Goal: Task Accomplishment & Management: Complete application form

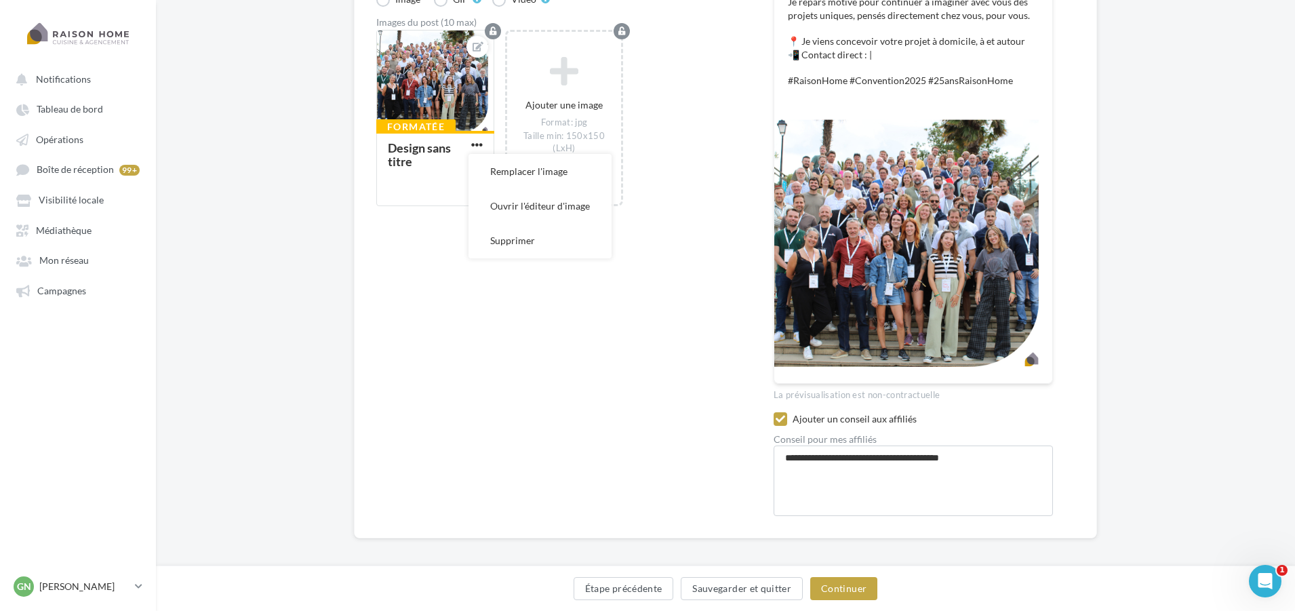
scroll to position [136, 0]
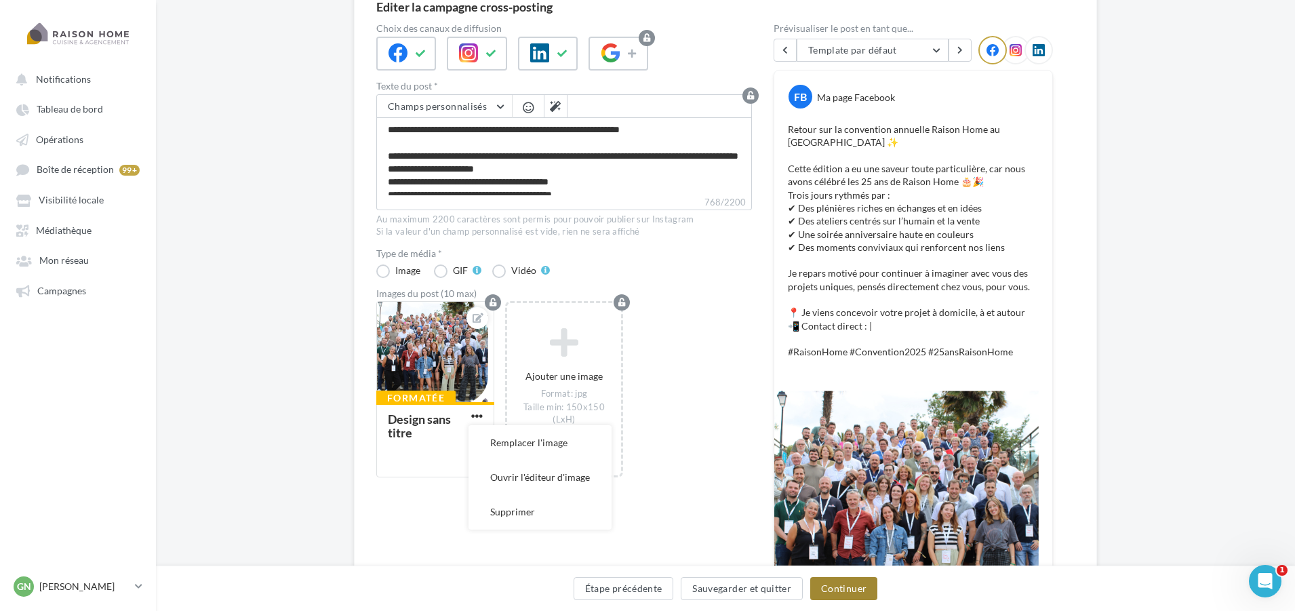
click at [837, 593] on button "Continuer" at bounding box center [843, 588] width 67 height 23
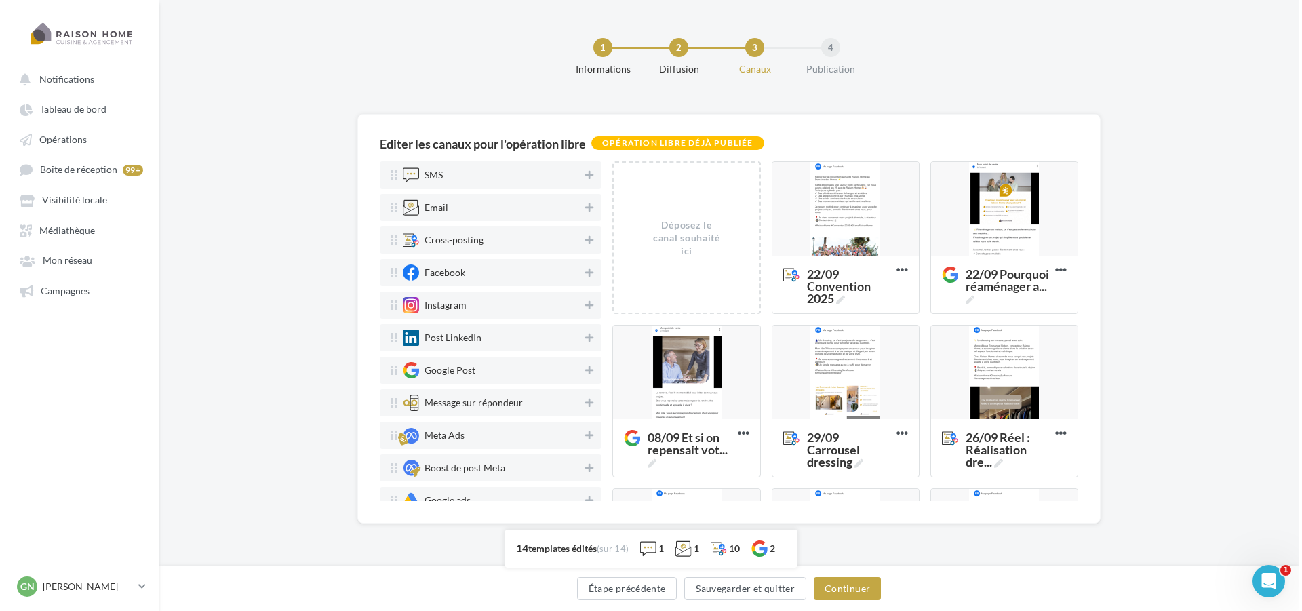
scroll to position [0, 0]
click at [754, 586] on button "Sauvegarder et quitter" at bounding box center [745, 588] width 122 height 23
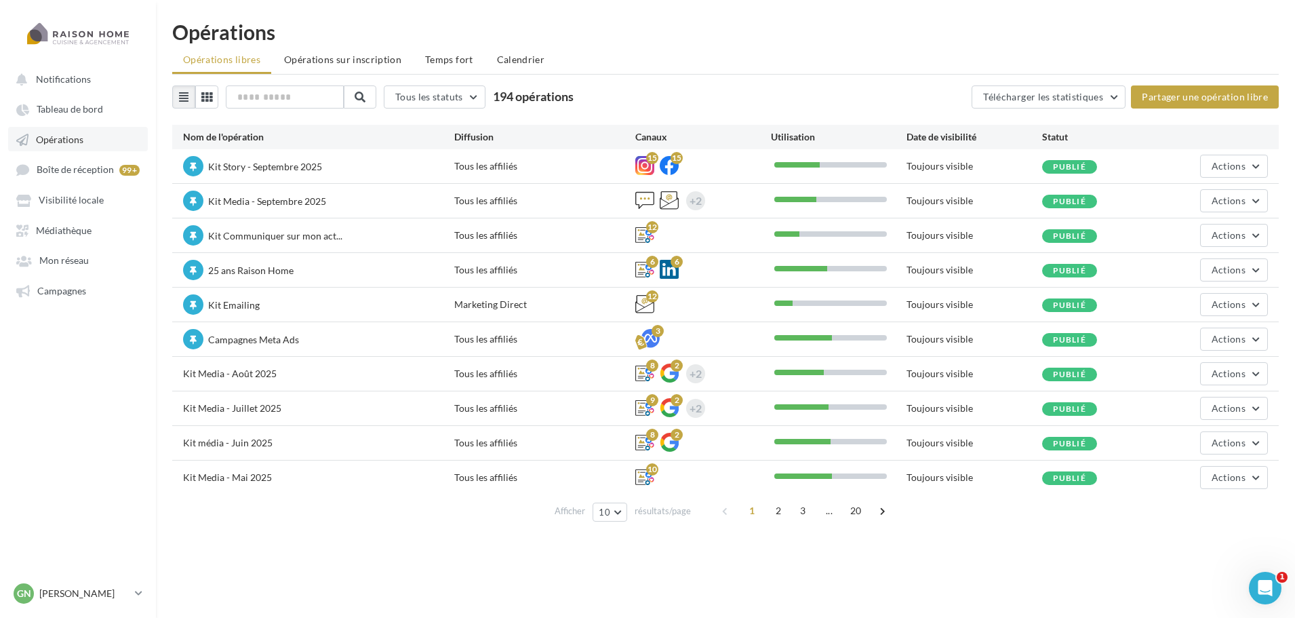
click at [75, 140] on span "Opérations" at bounding box center [59, 140] width 47 height 12
click at [73, 148] on link "Opérations" at bounding box center [78, 139] width 140 height 24
click at [54, 315] on nav "Notifications Tableau de bord Opérations Boîte de réception" at bounding box center [78, 309] width 156 height 618
click at [71, 293] on span "Campagnes" at bounding box center [61, 291] width 49 height 12
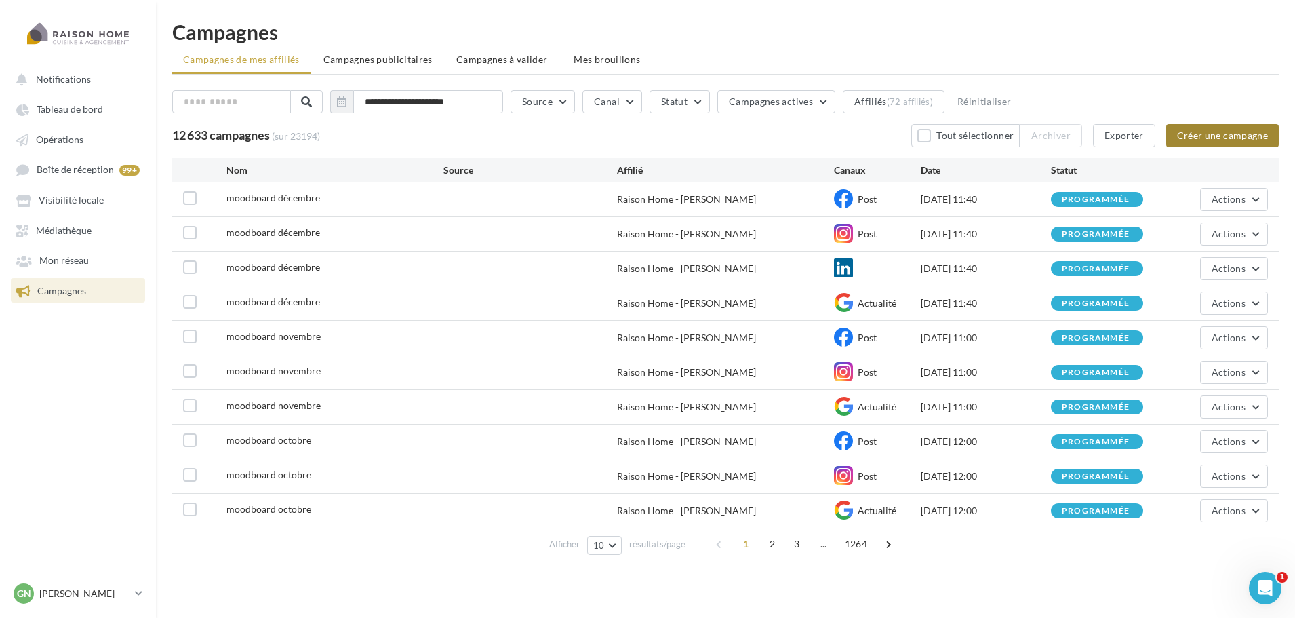
click at [1198, 130] on button "Créer une campagne" at bounding box center [1223, 135] width 113 height 23
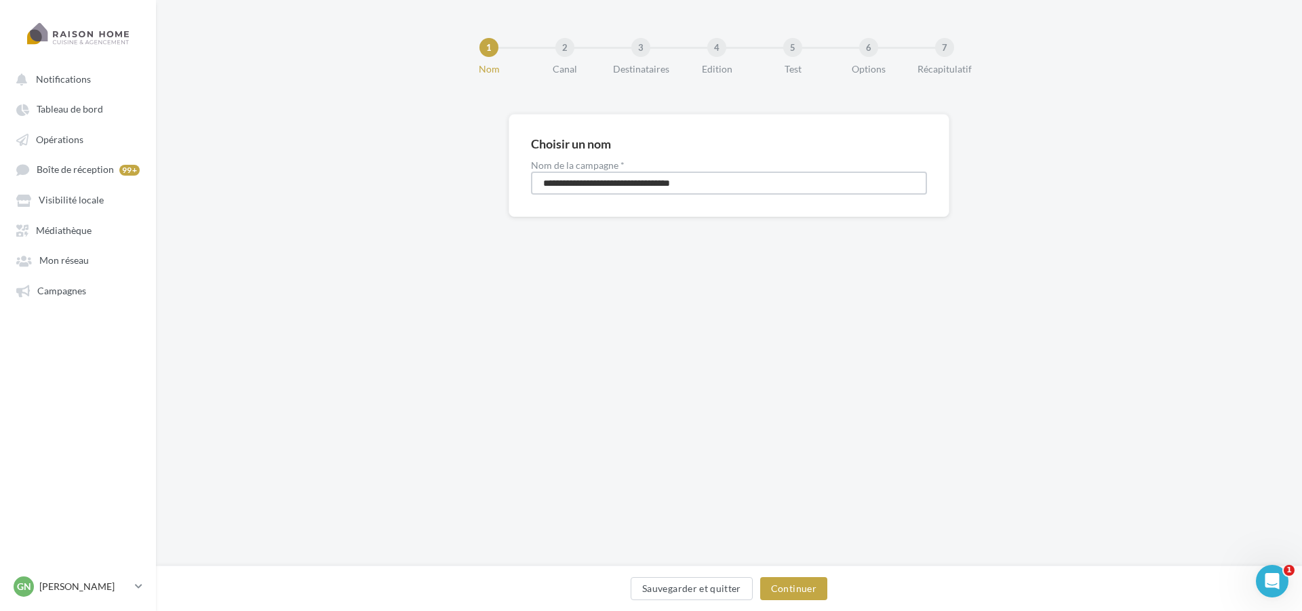
drag, startPoint x: 741, startPoint y: 182, endPoint x: 452, endPoint y: 199, distance: 290.1
click at [452, 199] on div "**********" at bounding box center [729, 187] width 1146 height 146
type input "*"
type input "**********"
click at [810, 583] on button "Continuer" at bounding box center [793, 588] width 67 height 23
